Goal: Task Accomplishment & Management: Manage account settings

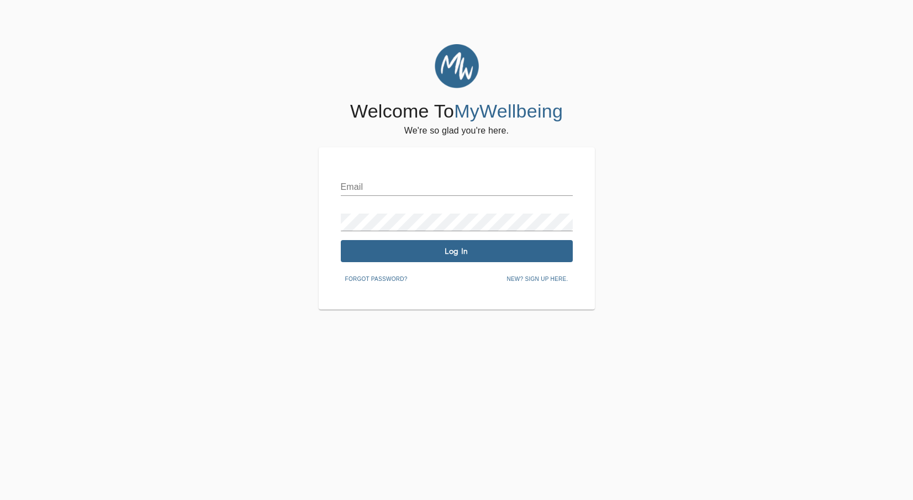
click at [426, 187] on input "text" at bounding box center [457, 187] width 232 height 18
click at [429, 181] on input "text" at bounding box center [457, 187] width 232 height 18
type input "[PERSON_NAME][EMAIL_ADDRESS][DOMAIN_NAME]"
click at [444, 263] on div "Email [PERSON_NAME][EMAIL_ADDRESS][DOMAIN_NAME] Password Log In Forgot password…" at bounding box center [457, 228] width 232 height 118
click at [444, 256] on span "Log In" at bounding box center [456, 251] width 223 height 10
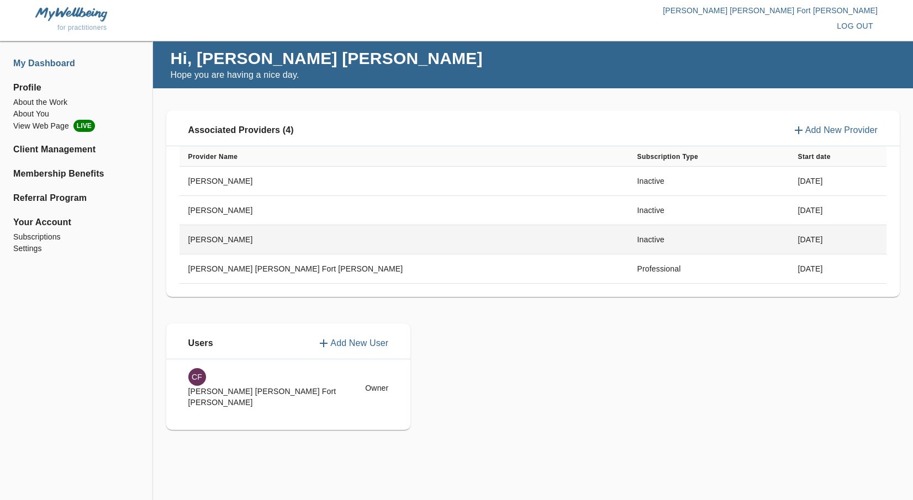
click at [394, 239] on td "[PERSON_NAME]" at bounding box center [403, 239] width 449 height 29
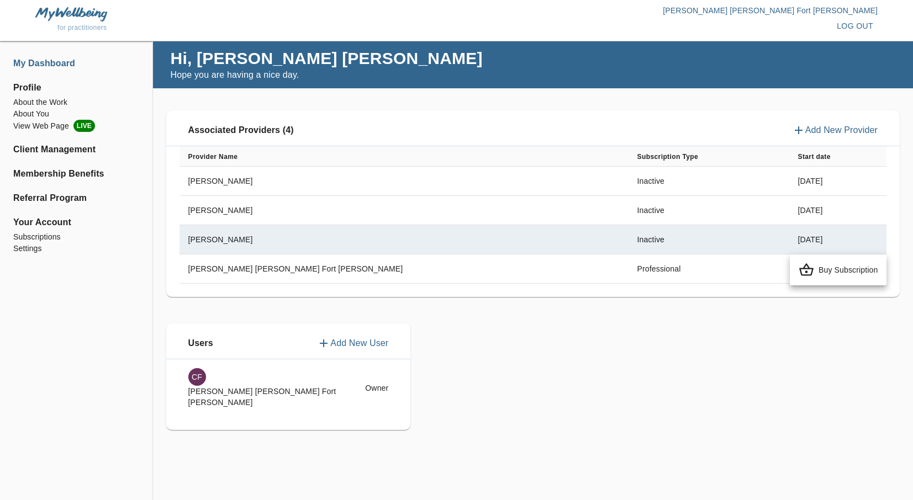
click at [369, 174] on div at bounding box center [456, 250] width 913 height 500
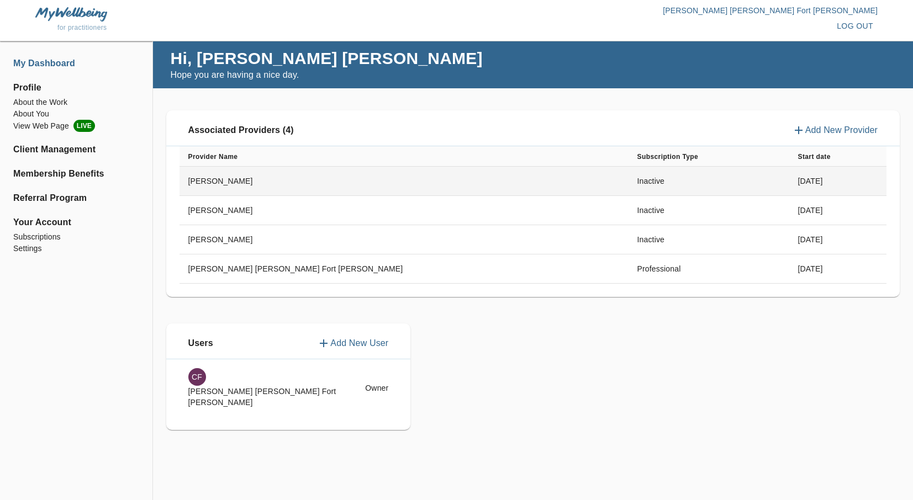
click at [238, 177] on td "[PERSON_NAME]" at bounding box center [403, 181] width 449 height 29
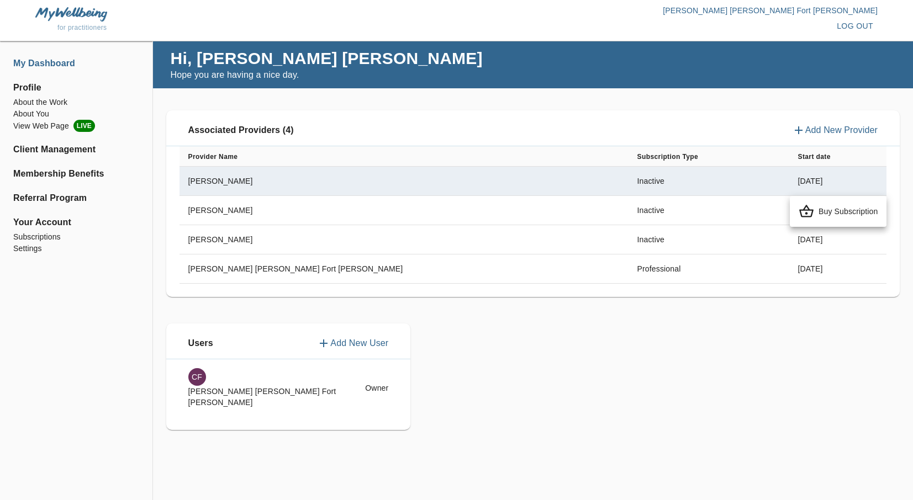
click at [236, 182] on div at bounding box center [456, 250] width 913 height 500
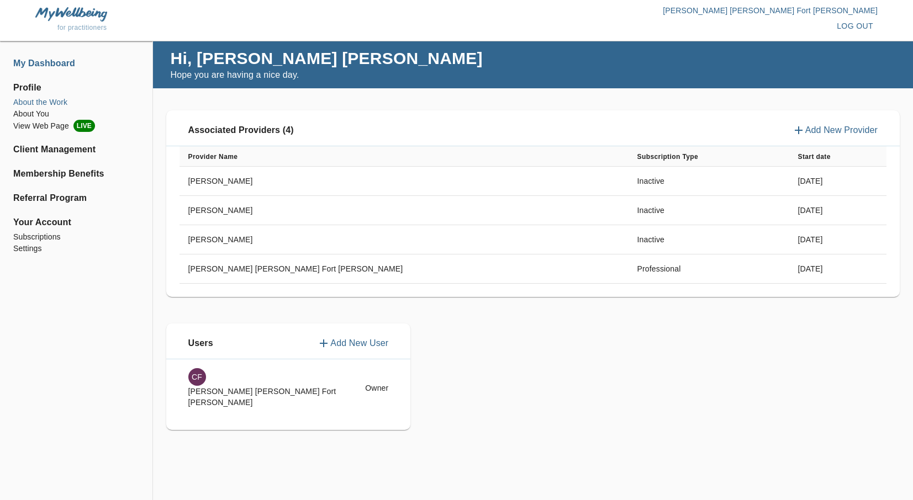
click at [30, 103] on li "About the Work" at bounding box center [76, 103] width 126 height 12
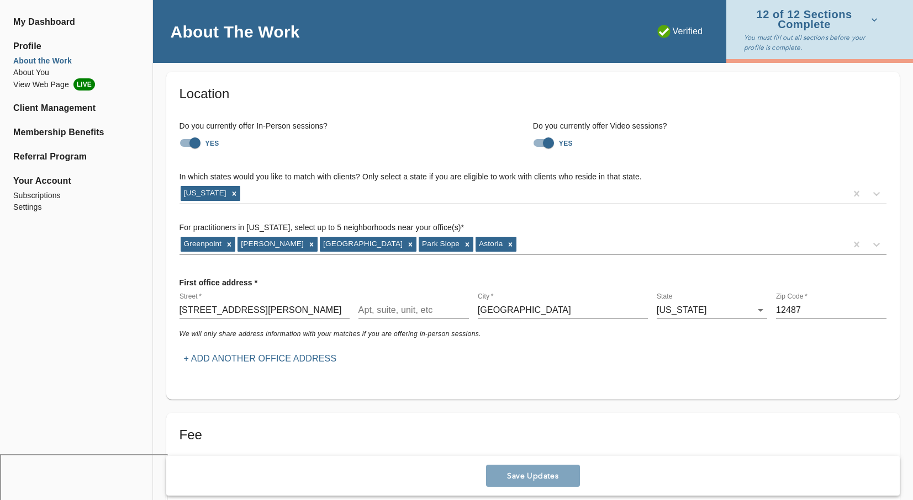
scroll to position [46, 0]
click at [185, 144] on input "YES" at bounding box center [194, 142] width 63 height 21
checkbox input "false"
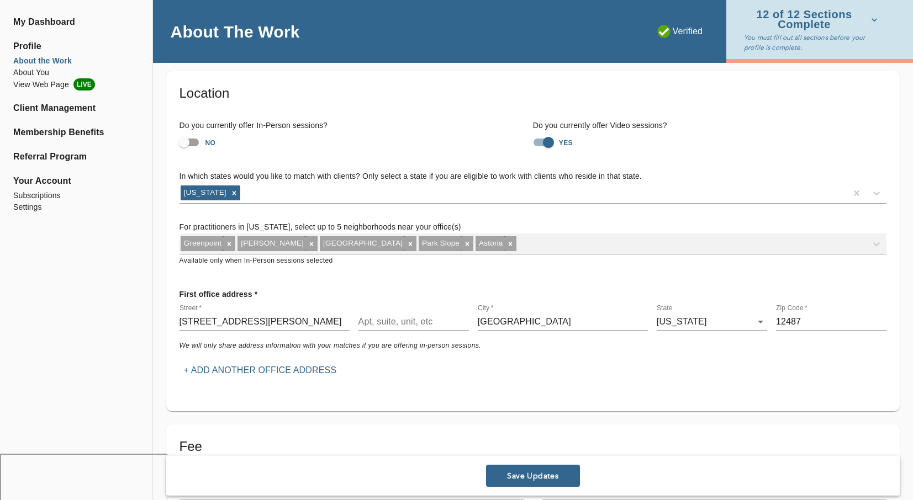
click at [462, 242] on div "Greenpoint [PERSON_NAME] [GEOGRAPHIC_DATA] [GEOGRAPHIC_DATA]" at bounding box center [532, 244] width 707 height 21
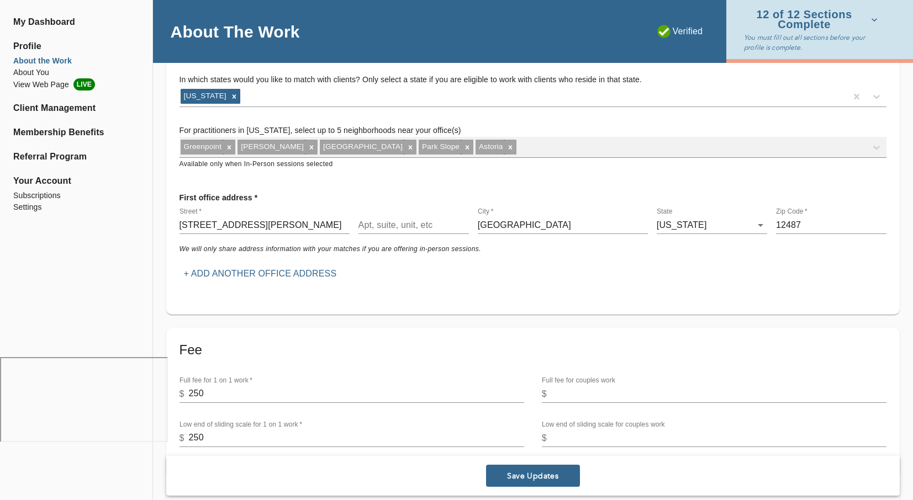
scroll to position [68, 0]
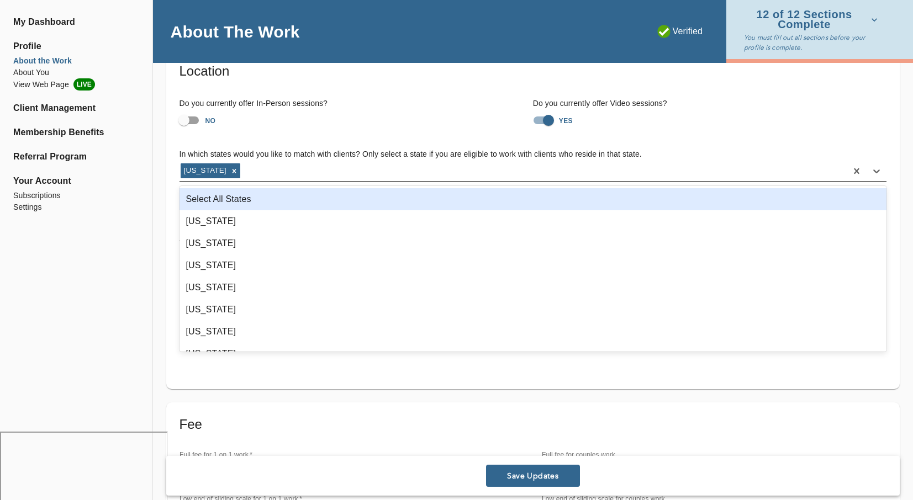
click at [363, 173] on div "[US_STATE]" at bounding box center [512, 171] width 667 height 18
click at [353, 190] on div "Select All States" at bounding box center [532, 199] width 707 height 22
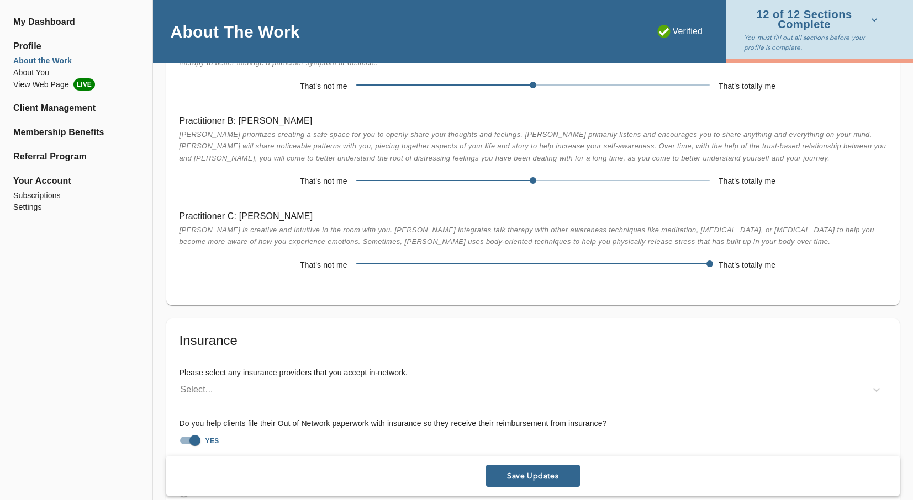
scroll to position [2176, 0]
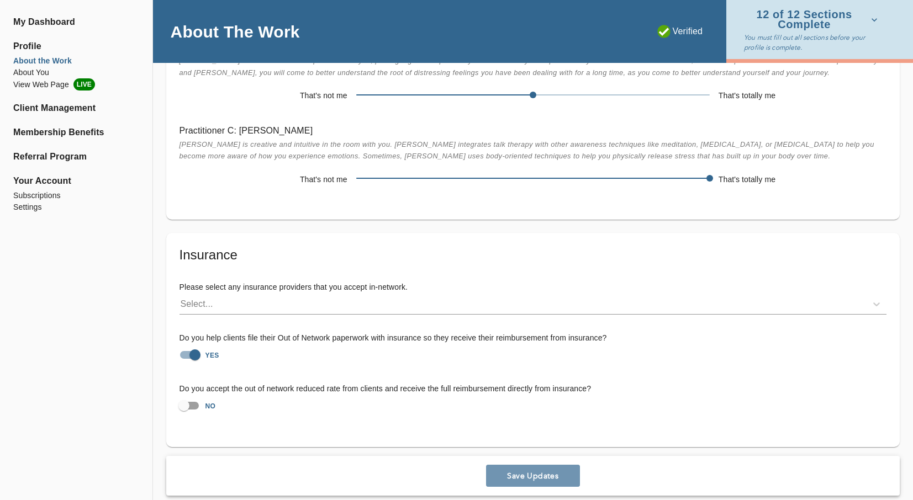
click at [521, 471] on span "Save Updates" at bounding box center [532, 476] width 85 height 10
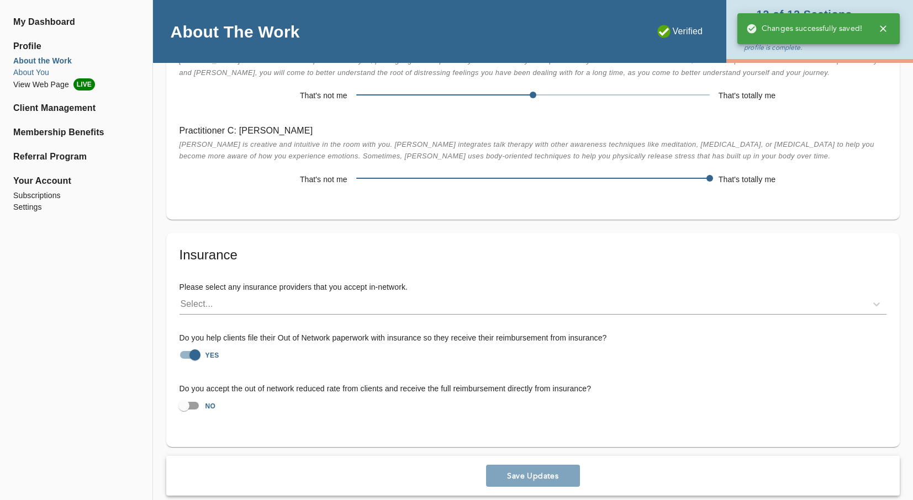
click at [24, 70] on li "About You" at bounding box center [76, 73] width 126 height 12
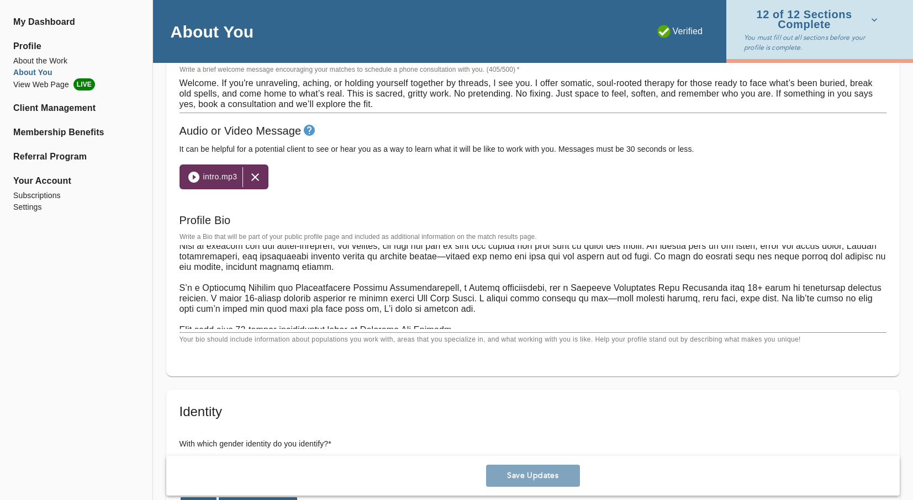
scroll to position [105, 0]
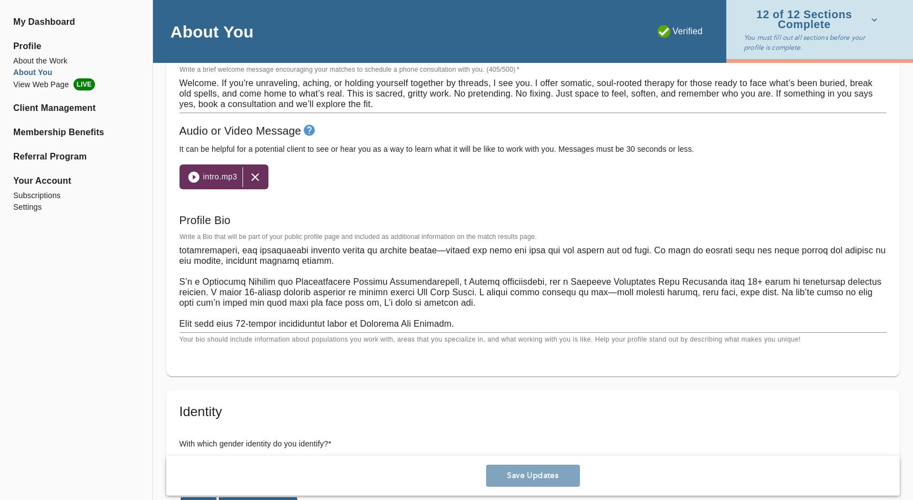
click at [592, 296] on textarea at bounding box center [532, 287] width 707 height 84
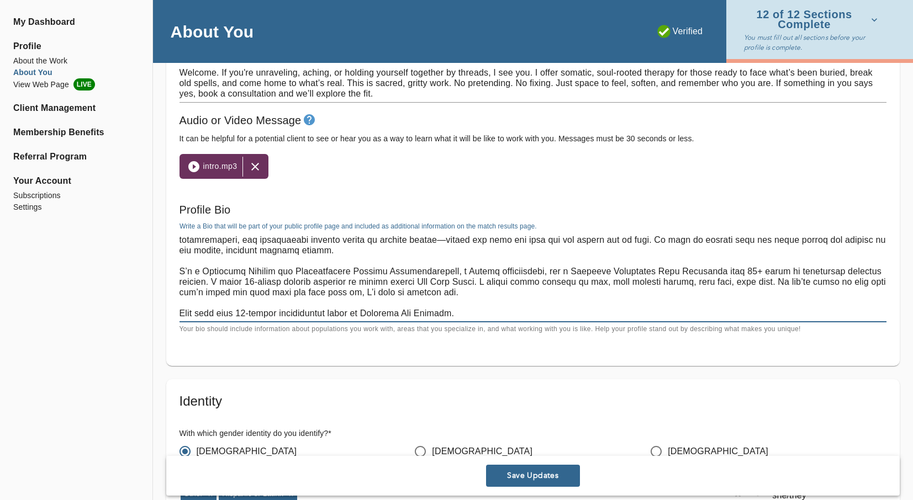
scroll to position [682, 0]
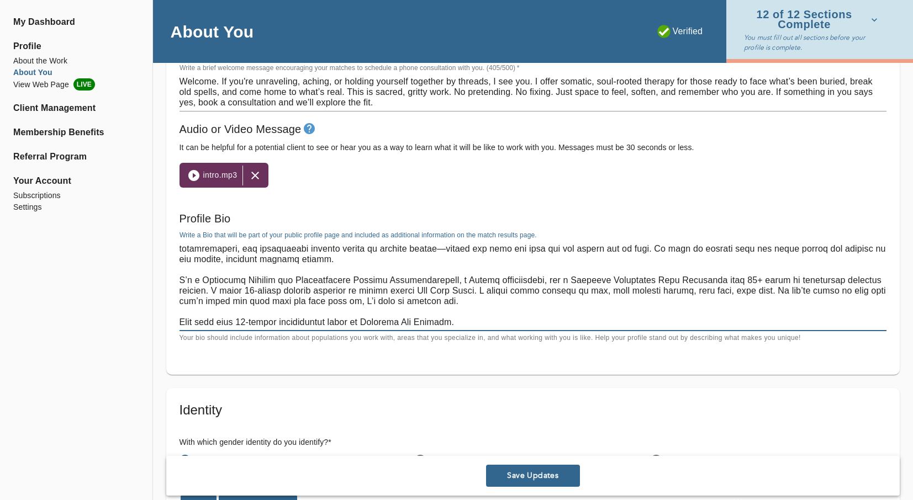
click at [457, 322] on textarea at bounding box center [532, 285] width 707 height 84
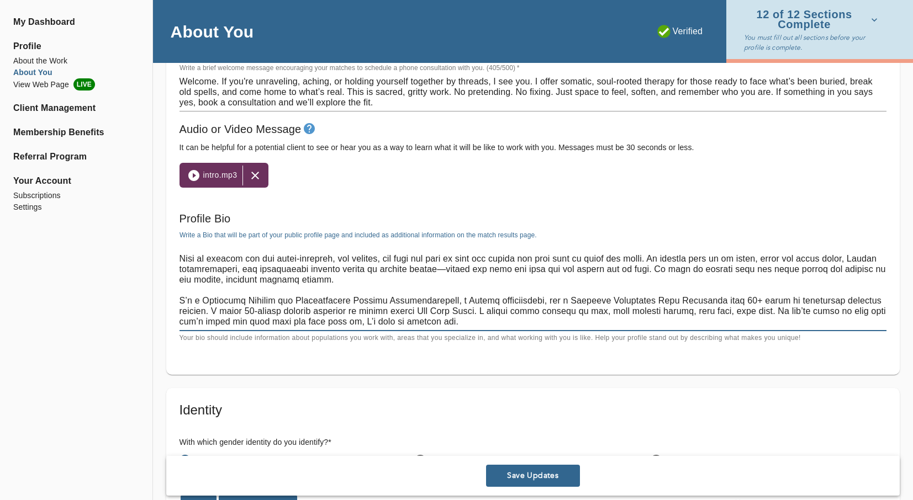
scroll to position [105, 0]
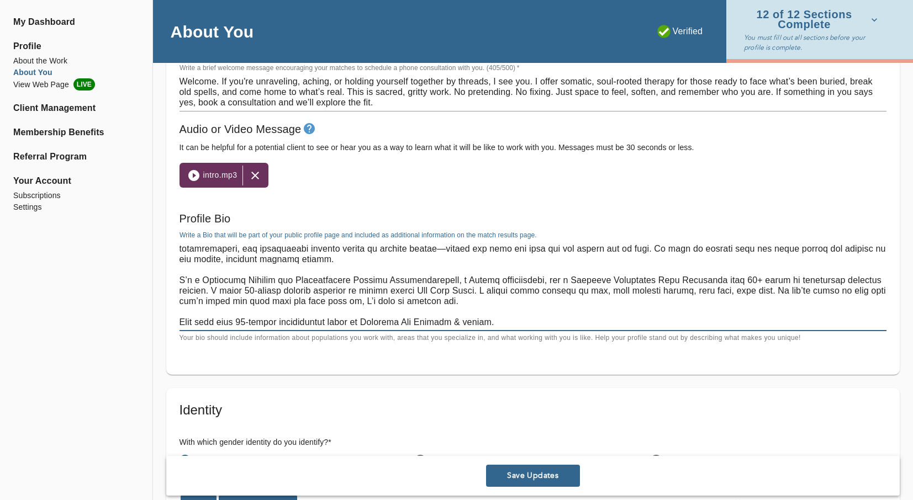
click at [476, 291] on textarea at bounding box center [532, 285] width 707 height 84
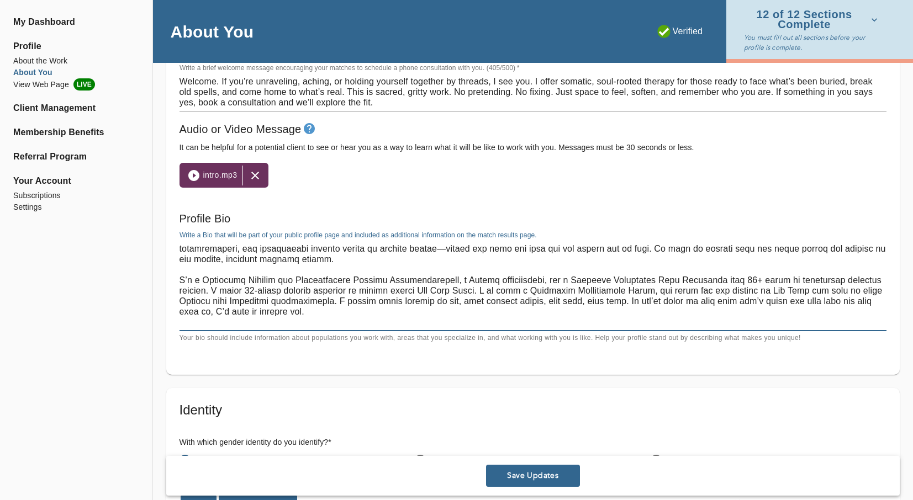
drag, startPoint x: 234, startPoint y: 301, endPoint x: 266, endPoint y: 302, distance: 32.0
click at [266, 302] on textarea at bounding box center [532, 285] width 707 height 84
click at [237, 301] on textarea at bounding box center [532, 285] width 707 height 84
click at [297, 301] on textarea at bounding box center [532, 285] width 707 height 84
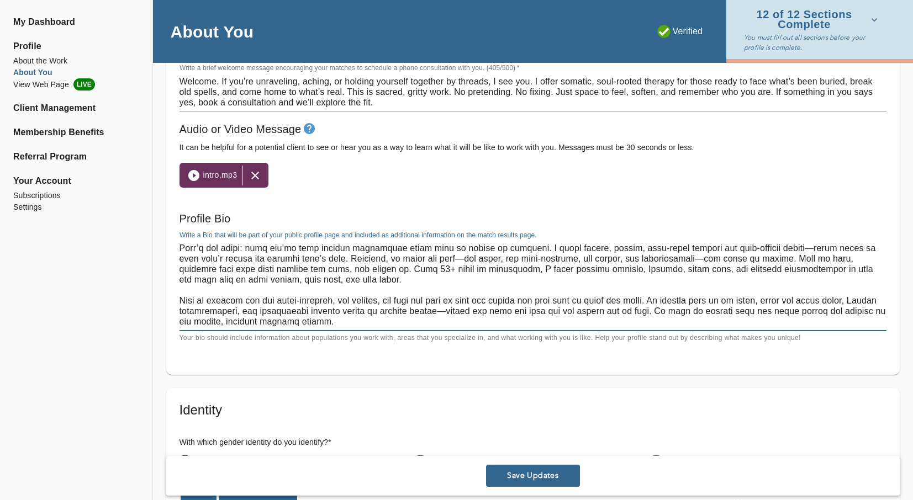
scroll to position [0, 0]
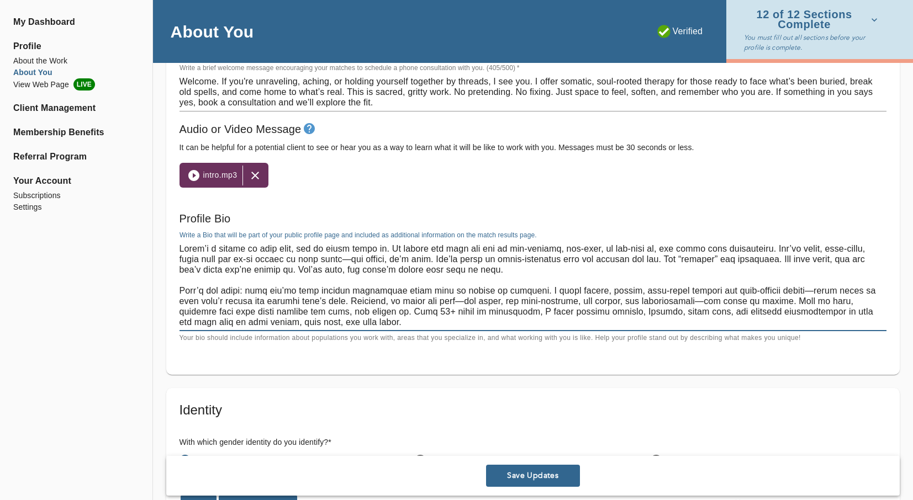
drag, startPoint x: 367, startPoint y: 304, endPoint x: 259, endPoint y: 240, distance: 125.7
click at [259, 240] on div "x" at bounding box center [532, 285] width 707 height 91
click at [280, 245] on textarea at bounding box center [532, 285] width 707 height 84
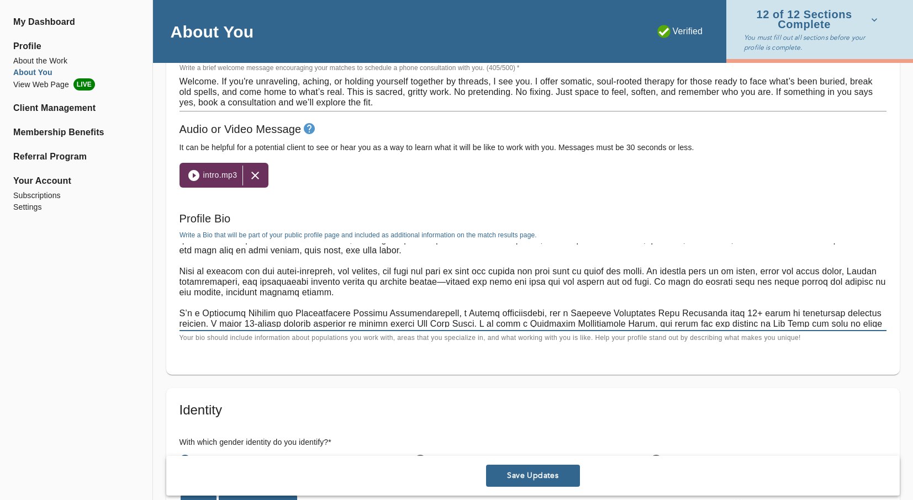
scroll to position [82, 0]
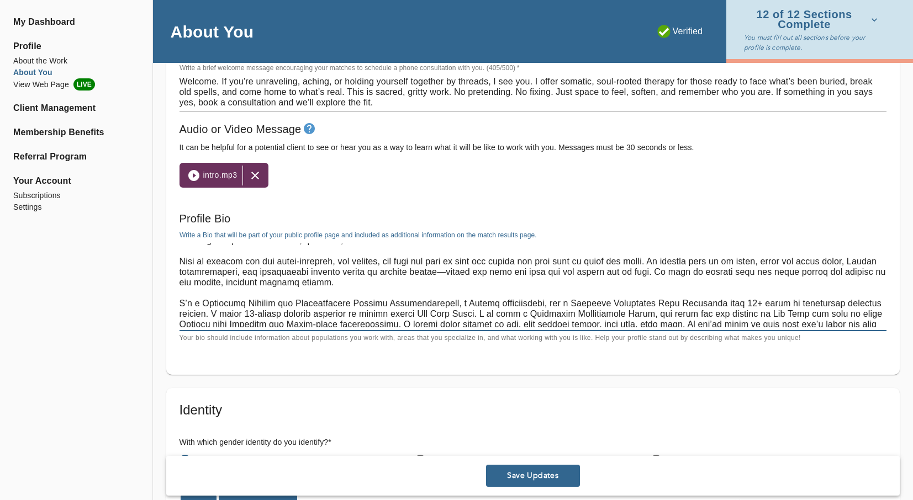
drag, startPoint x: 180, startPoint y: 249, endPoint x: 396, endPoint y: 285, distance: 219.4
click at [396, 285] on textarea at bounding box center [532, 285] width 707 height 84
paste textarea "loremipsum dolor sitame cons adi’e sedd. Ei tempo inc utl’et dol magnaa, enim a…"
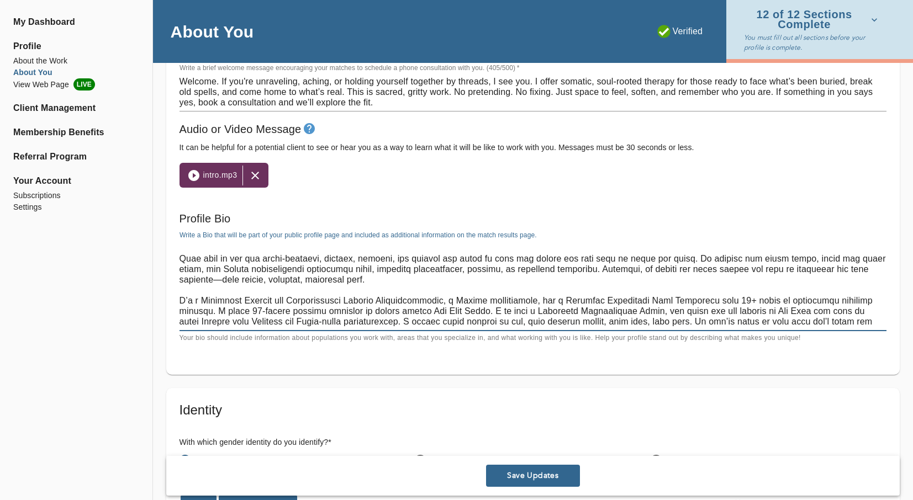
click at [179, 300] on textarea at bounding box center [532, 285] width 707 height 84
click at [490, 300] on textarea at bounding box center [532, 285] width 707 height 84
drag, startPoint x: 686, startPoint y: 299, endPoint x: 643, endPoint y: 300, distance: 43.1
click at [643, 300] on textarea at bounding box center [532, 285] width 707 height 84
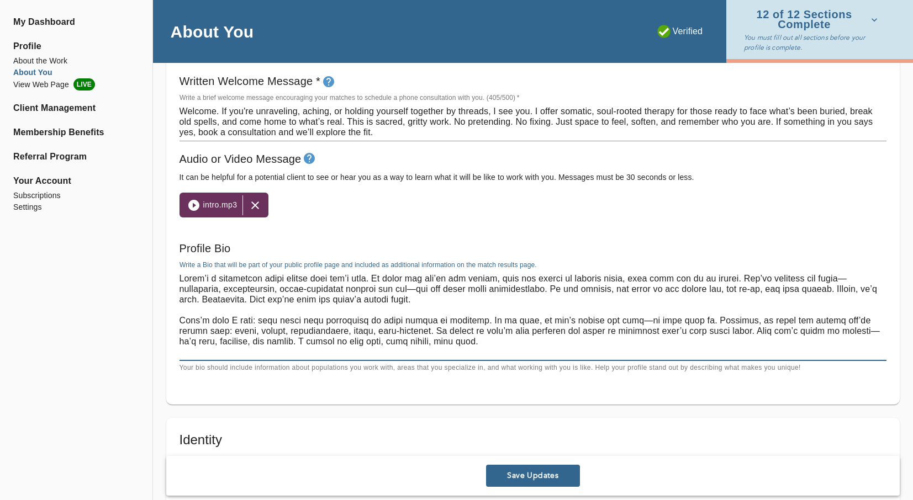
scroll to position [648, 0]
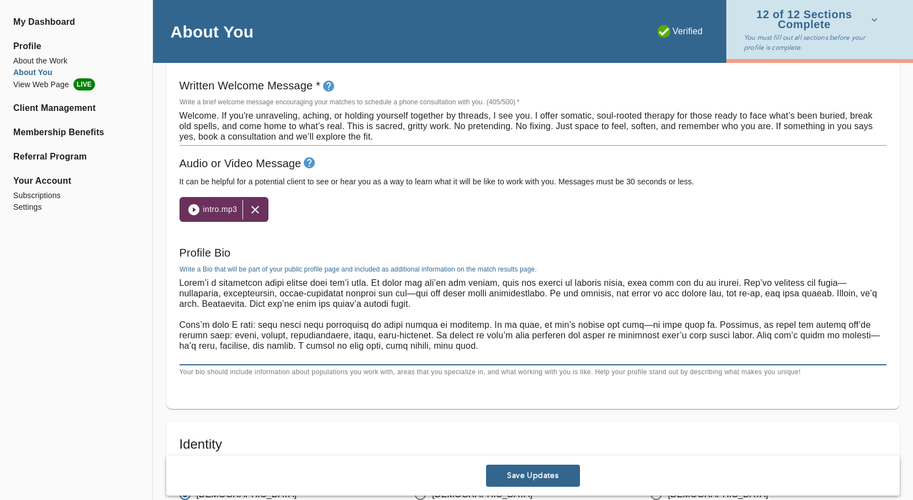
click at [837, 283] on textarea at bounding box center [532, 320] width 707 height 84
click at [736, 279] on textarea at bounding box center [532, 320] width 707 height 84
drag, startPoint x: 367, startPoint y: 293, endPoint x: 383, endPoint y: 310, distance: 23.0
click at [367, 293] on textarea at bounding box center [532, 320] width 707 height 84
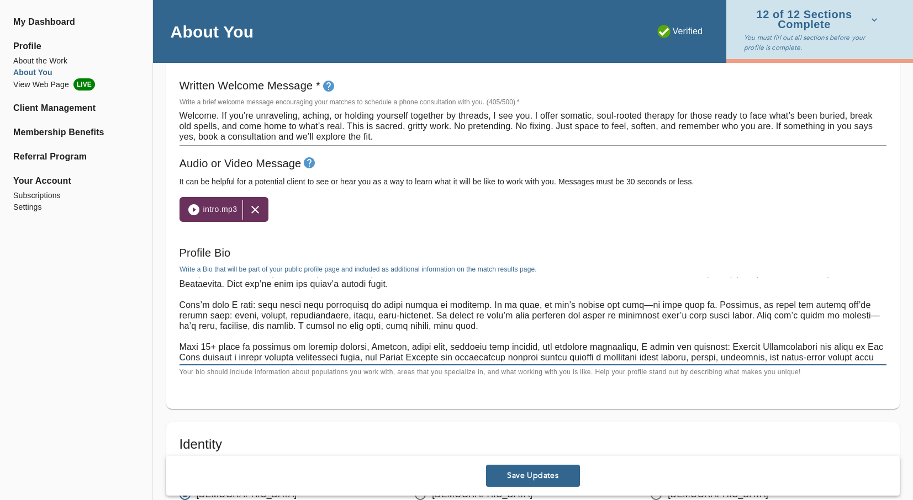
scroll to position [29, 0]
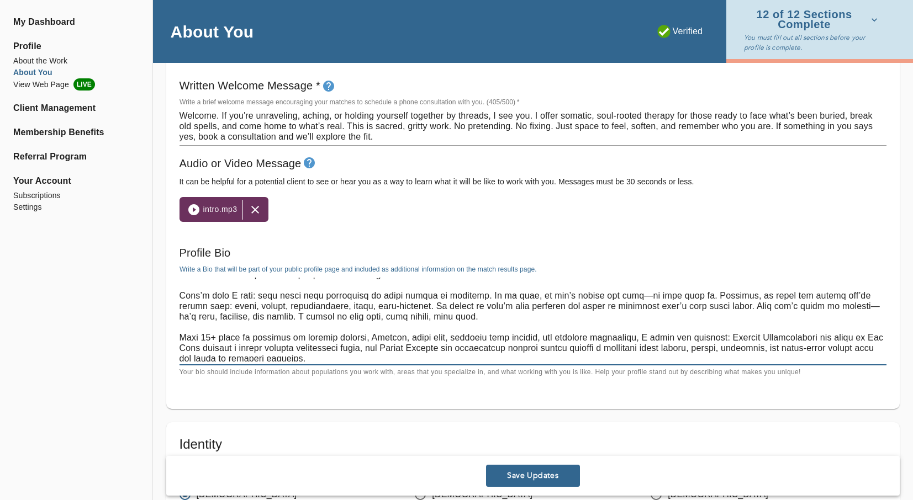
click at [643, 294] on textarea at bounding box center [532, 320] width 707 height 84
click at [832, 306] on textarea at bounding box center [532, 320] width 707 height 84
drag, startPoint x: 860, startPoint y: 306, endPoint x: 889, endPoint y: 339, distance: 44.2
click at [860, 307] on textarea at bounding box center [532, 320] width 707 height 84
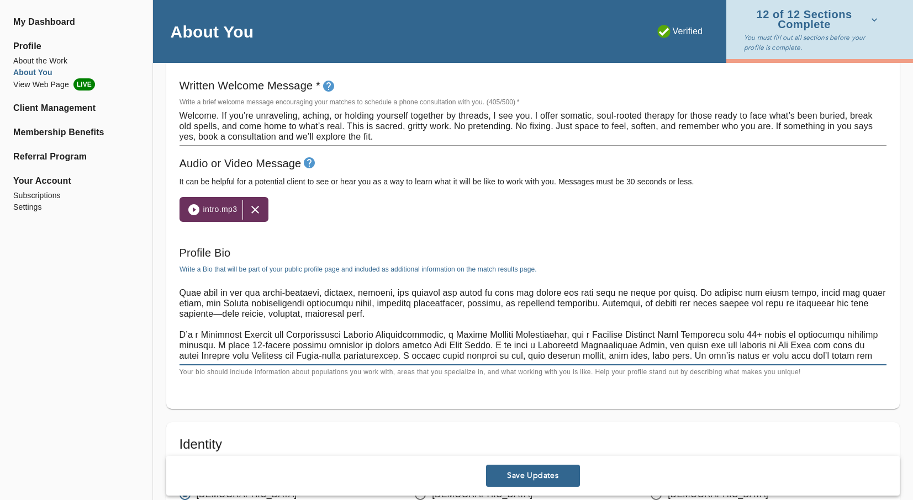
scroll to position [116, 0]
click at [884, 303] on textarea at bounding box center [532, 320] width 707 height 84
click at [179, 331] on textarea at bounding box center [532, 320] width 707 height 84
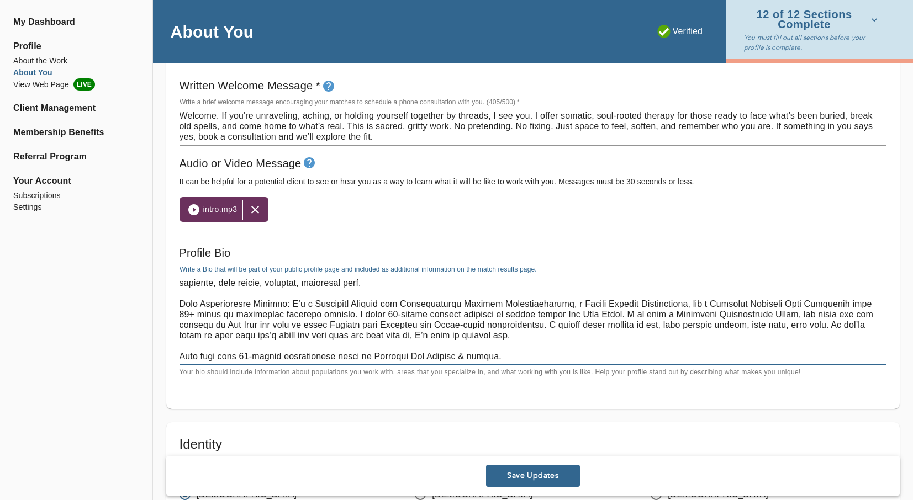
click at [293, 326] on textarea at bounding box center [532, 320] width 707 height 84
drag, startPoint x: 343, startPoint y: 326, endPoint x: 346, endPoint y: 331, distance: 5.7
click at [343, 326] on textarea at bounding box center [532, 320] width 707 height 84
click at [425, 326] on textarea at bounding box center [532, 320] width 707 height 84
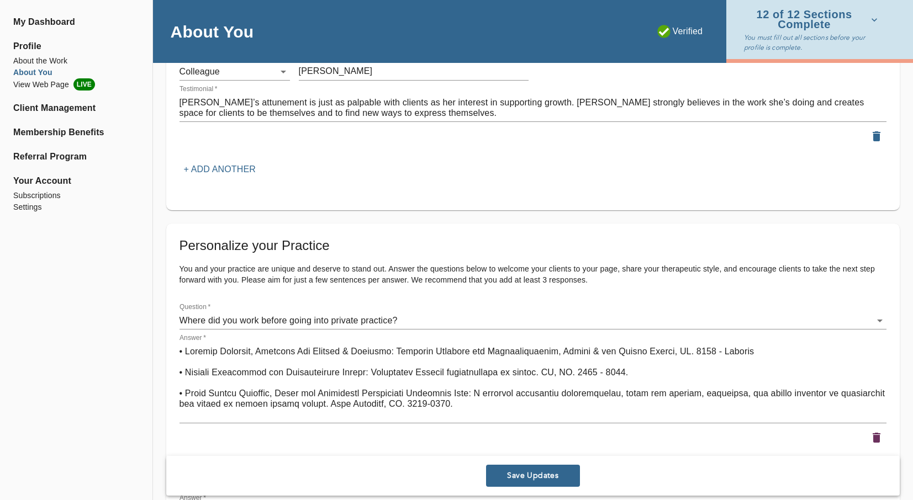
scroll to position [1494, 0]
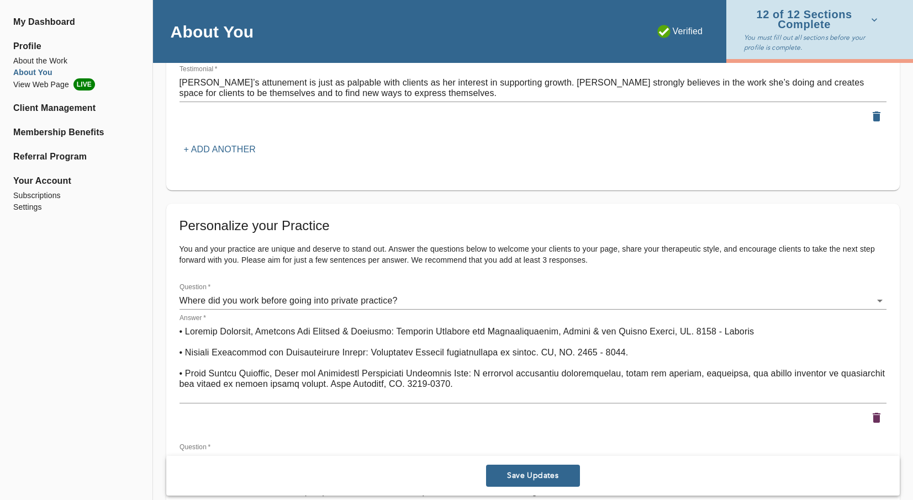
type textarea "Lorem’i d sitametcon adipi elitse doei tem’i utla. Et dolor mag ali’en adm veni…"
click at [537, 481] on button "Save Updates" at bounding box center [533, 476] width 94 height 22
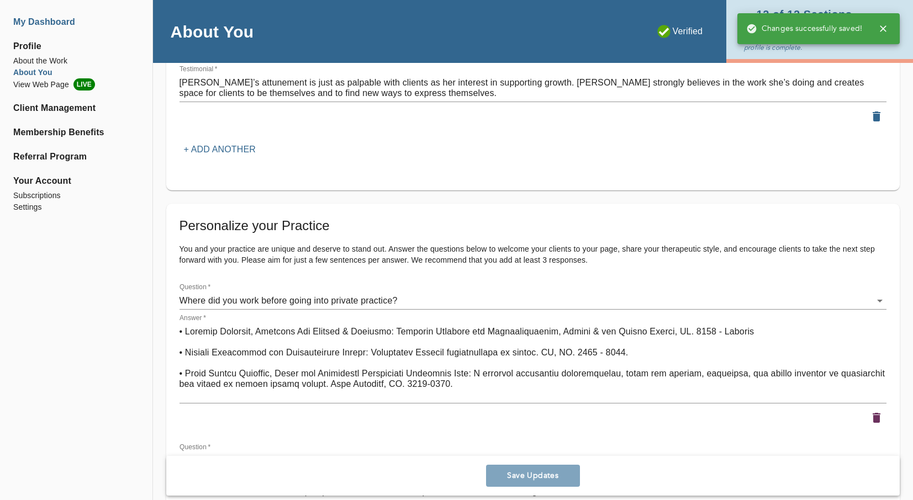
click at [46, 20] on li "My Dashboard" at bounding box center [76, 21] width 126 height 13
